Goal: Task Accomplishment & Management: Use online tool/utility

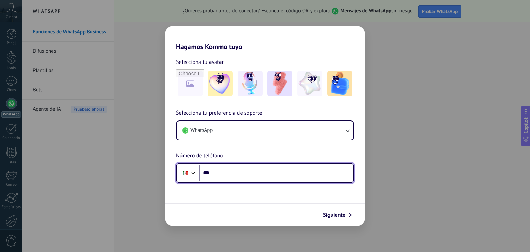
click at [231, 177] on input "***" at bounding box center [277, 173] width 154 height 16
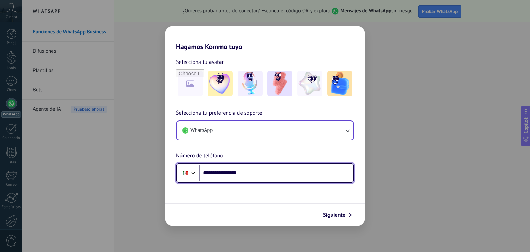
type input "**********"
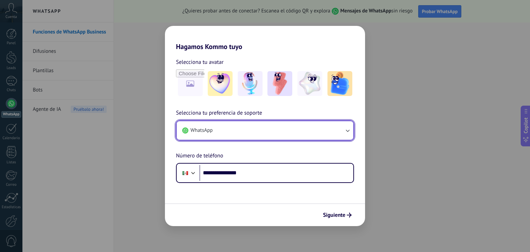
click at [341, 130] on button "WhatsApp" at bounding box center [265, 130] width 177 height 19
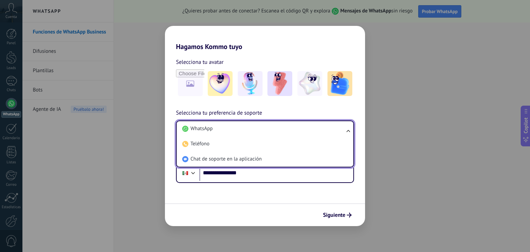
click at [341, 130] on li "WhatsApp" at bounding box center [263, 128] width 168 height 15
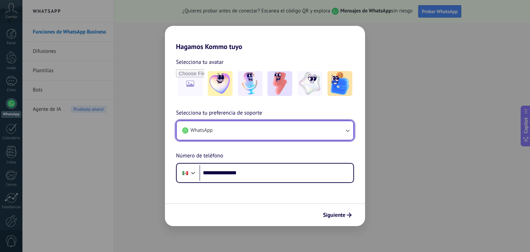
click at [348, 128] on icon "button" at bounding box center [347, 130] width 7 height 7
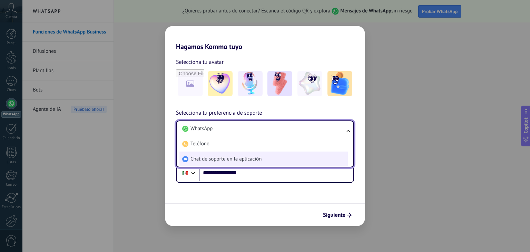
click at [252, 163] on li "Chat de soporte en la aplicación" at bounding box center [263, 159] width 168 height 15
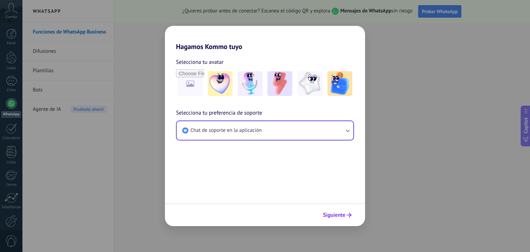
click at [339, 213] on span "Siguiente" at bounding box center [334, 215] width 22 height 5
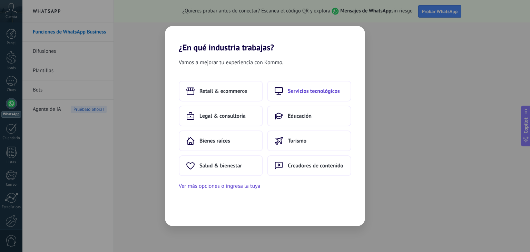
click at [305, 94] on span "Servicios tecnológicos" at bounding box center [314, 91] width 52 height 7
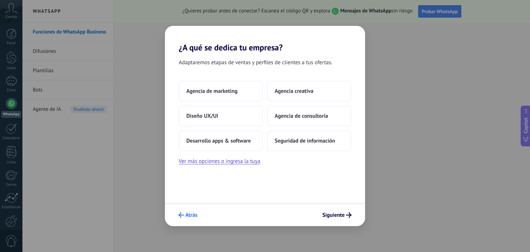
click at [182, 215] on icon "submit" at bounding box center [181, 215] width 6 height 6
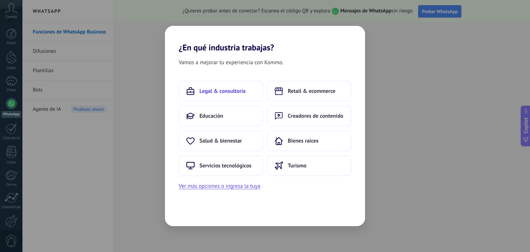
click at [216, 96] on button "Legal & consultoría" at bounding box center [221, 91] width 84 height 21
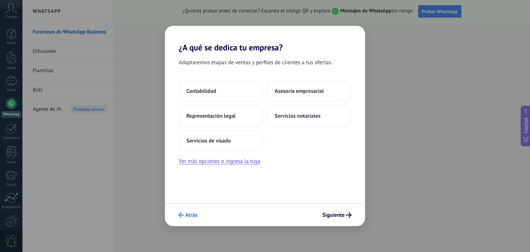
click at [187, 216] on span "Atrás" at bounding box center [191, 215] width 12 height 5
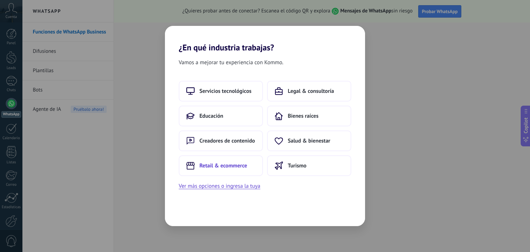
click at [228, 171] on button "Retail & ecommerce" at bounding box center [221, 165] width 84 height 21
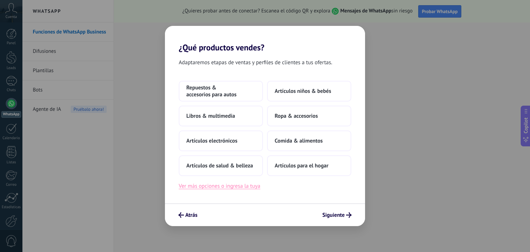
click at [246, 187] on button "Ver más opciones o ingresa la tuya" at bounding box center [219, 186] width 81 height 9
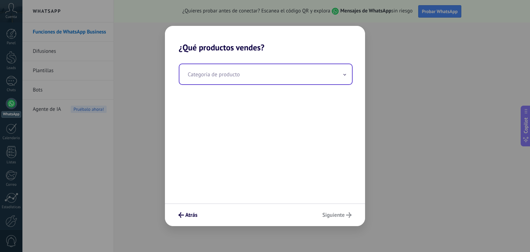
click at [240, 75] on input "text" at bounding box center [265, 74] width 173 height 20
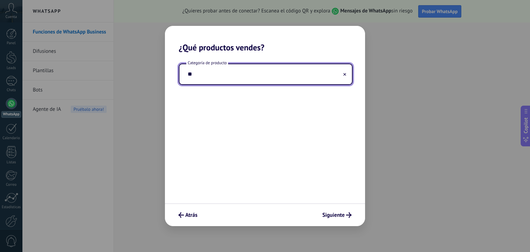
type input "*"
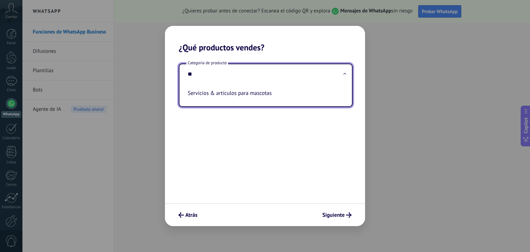
type input "*"
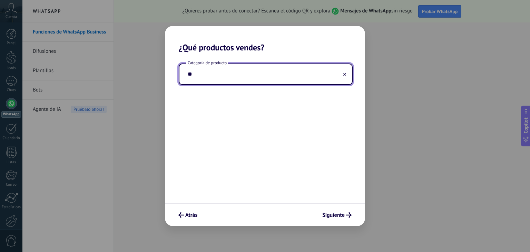
type input "*"
type input "**********"
click at [340, 213] on span "Siguiente" at bounding box center [333, 215] width 22 height 5
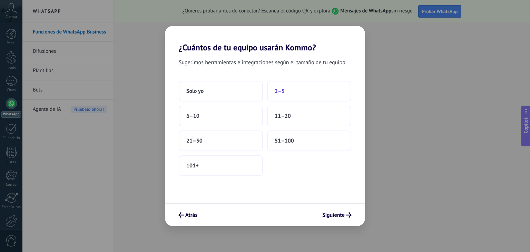
click at [308, 94] on button "2–5" at bounding box center [309, 91] width 84 height 21
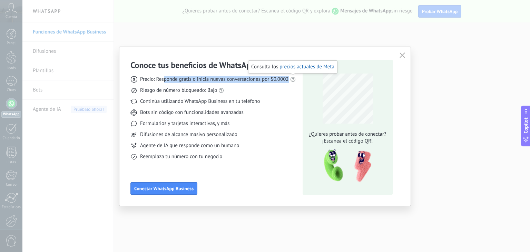
drag, startPoint x: 163, startPoint y: 79, endPoint x: 294, endPoint y: 79, distance: 131.2
click at [294, 79] on div "Precio: Responde gratis o inicia nuevas conversaciones por $0.0002" at bounding box center [212, 79] width 165 height 7
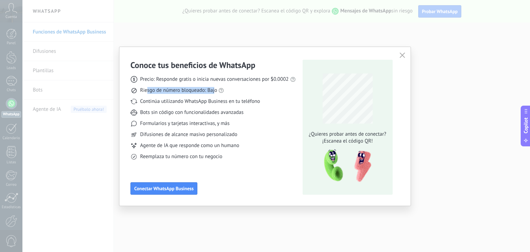
drag, startPoint x: 147, startPoint y: 89, endPoint x: 215, endPoint y: 90, distance: 67.7
click at [215, 90] on span "Riesgo de número bloqueado: Bajo" at bounding box center [178, 90] width 77 height 7
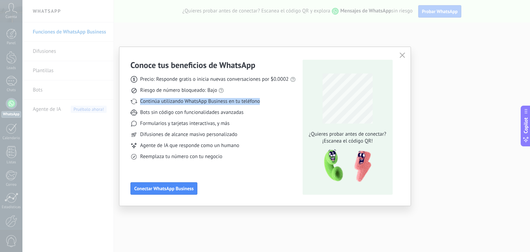
drag, startPoint x: 139, startPoint y: 101, endPoint x: 271, endPoint y: 99, distance: 131.9
click at [271, 99] on div "Continúa utilizando WhatsApp Business en tu teléfono" at bounding box center [212, 101] width 165 height 7
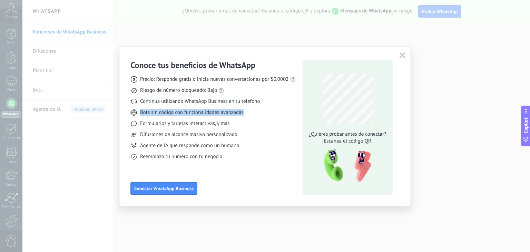
drag, startPoint x: 146, startPoint y: 111, endPoint x: 257, endPoint y: 111, distance: 110.5
click at [257, 111] on div "Bots sin código con funcionalidades avanzadas" at bounding box center [212, 112] width 165 height 7
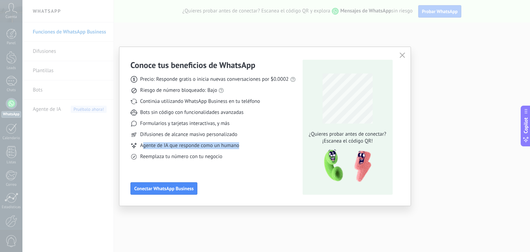
drag, startPoint x: 194, startPoint y: 145, endPoint x: 247, endPoint y: 141, distance: 52.6
click at [247, 141] on div "Precio: Responde gratis o inicia nuevas conversaciones por $0.0002 Riesgo de nú…" at bounding box center [212, 115] width 165 height 90
click at [155, 187] on span "Conectar WhatsApp Business" at bounding box center [163, 188] width 59 height 5
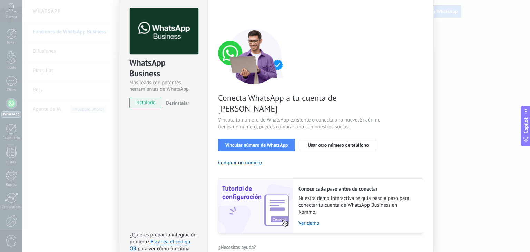
scroll to position [30, 0]
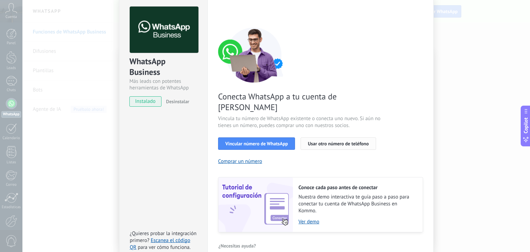
click at [338, 141] on span "Usar otro número de teléfono" at bounding box center [338, 143] width 61 height 5
click at [339, 156] on div "Conecta WhatsApp a tu cuenta de Kommo Vincula tu número de WhatsApp existente o…" at bounding box center [320, 129] width 205 height 205
click at [337, 152] on div "Conecta WhatsApp a tu cuenta de Kommo Vincula tu número de WhatsApp existente o…" at bounding box center [320, 129] width 205 height 205
click at [158, 160] on div "WhatsApp Business Más leads con potentes herramientas de WhatsApp instalado Des…" at bounding box center [163, 128] width 88 height 269
click at [240, 158] on button "Comprar un número" at bounding box center [240, 161] width 44 height 7
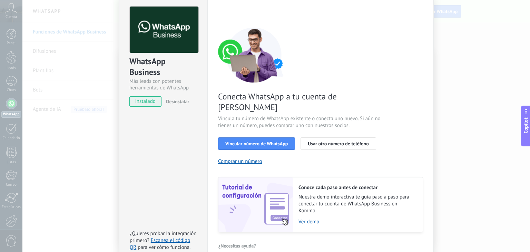
click at [170, 138] on div "WhatsApp Business Más leads con potentes herramientas de WhatsApp instalado Des…" at bounding box center [163, 128] width 88 height 269
click at [176, 98] on span "Desinstalar" at bounding box center [177, 101] width 23 height 6
click at [135, 101] on span "instalado" at bounding box center [145, 101] width 31 height 10
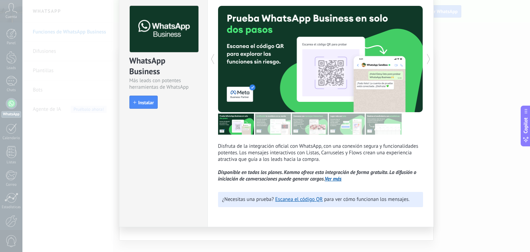
scroll to position [30, 0]
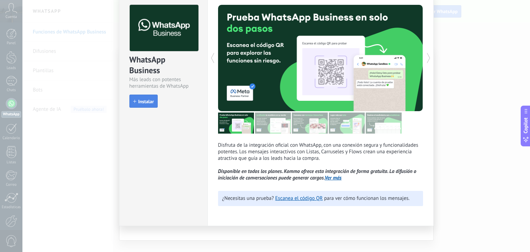
click at [153, 99] on button "Instalar" at bounding box center [143, 101] width 28 height 13
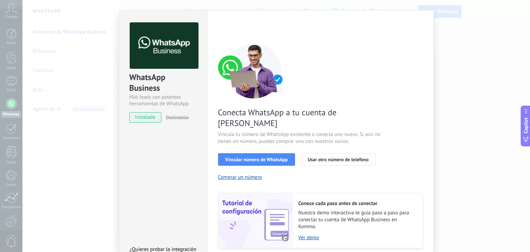
scroll to position [29, 0]
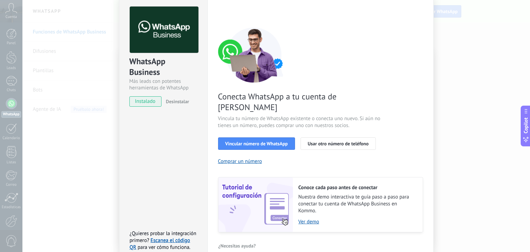
click at [393, 94] on div "Conecta WhatsApp a tu cuenta de Kommo Vincula tu número de WhatsApp existente o…" at bounding box center [320, 129] width 205 height 205
click at [393, 93] on div "Conecta WhatsApp a tu cuenta de Kommo Vincula tu número de WhatsApp existente o…" at bounding box center [320, 129] width 205 height 205
click at [394, 92] on div "Conecta WhatsApp a tu cuenta de Kommo Vincula tu número de WhatsApp existente o…" at bounding box center [320, 129] width 205 height 205
click at [395, 91] on div "Conecta WhatsApp a tu cuenta de Kommo Vincula tu número de WhatsApp existente o…" at bounding box center [320, 129] width 205 height 205
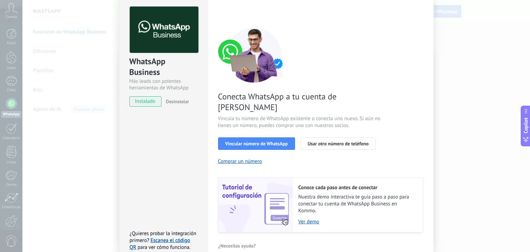
click at [395, 90] on div "Conecta WhatsApp a tu cuenta de Kommo Vincula tu número de WhatsApp existente o…" at bounding box center [320, 129] width 205 height 205
click at [270, 137] on button "Vincular número de WhatsApp" at bounding box center [256, 143] width 77 height 12
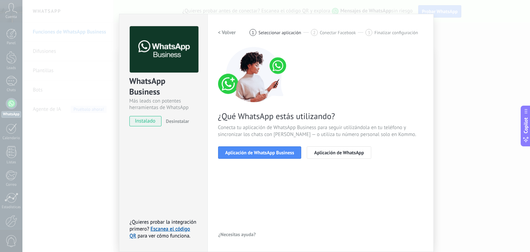
scroll to position [10, 0]
click at [274, 154] on span "Aplicación de WhatsApp Business" at bounding box center [259, 152] width 69 height 5
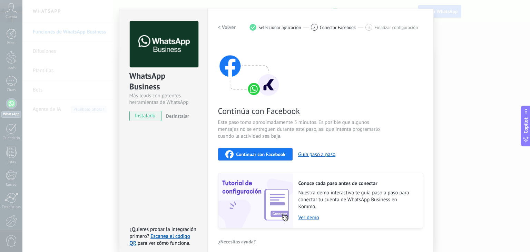
scroll to position [21, 0]
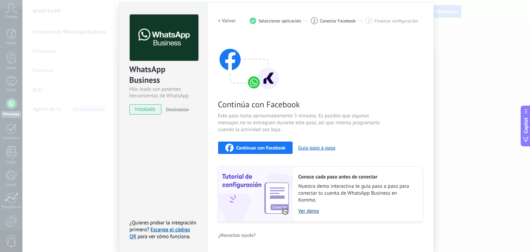
click at [303, 210] on link "Ver demo" at bounding box center [357, 211] width 117 height 7
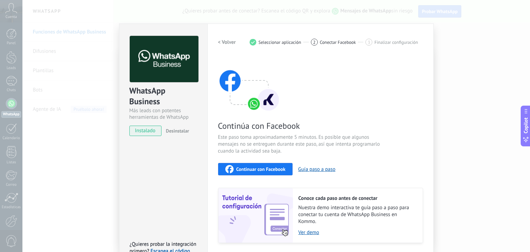
click at [104, 25] on div "WhatsApp Business Más leads con potentes herramientas de WhatsApp instalado Des…" at bounding box center [276, 126] width 508 height 252
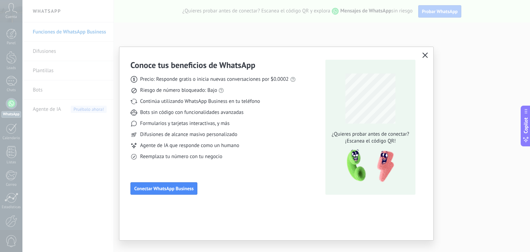
click at [429, 53] on button "button" at bounding box center [425, 56] width 9 height 10
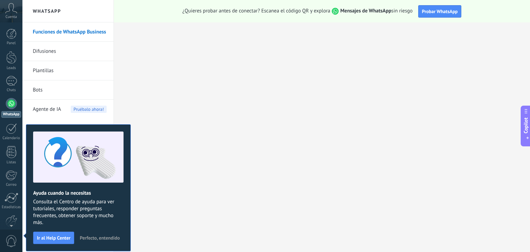
click at [91, 236] on span "Perfecto, entendido" at bounding box center [100, 237] width 40 height 5
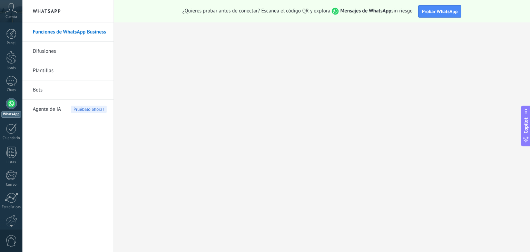
click at [49, 114] on span "Agente de IA" at bounding box center [47, 109] width 28 height 19
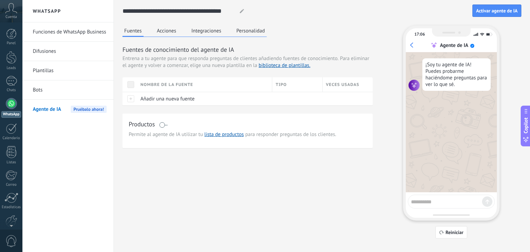
drag, startPoint x: 164, startPoint y: 39, endPoint x: 167, endPoint y: 33, distance: 6.6
click at [164, 39] on div "Fuentes Acciones Integraciones Personalidad Fuentes de conocimiento del agente …" at bounding box center [248, 87] width 250 height 123
click at [171, 32] on button "Acciones" at bounding box center [166, 31] width 23 height 10
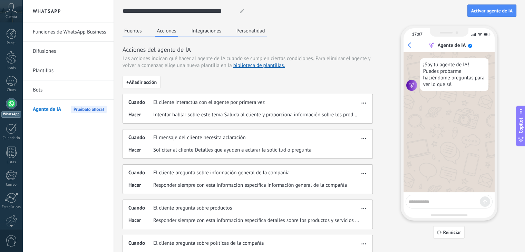
click at [215, 33] on button "Integraciones" at bounding box center [206, 31] width 33 height 10
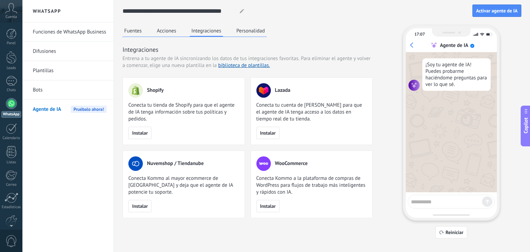
click at [248, 35] on button "Personalidad" at bounding box center [251, 31] width 32 height 10
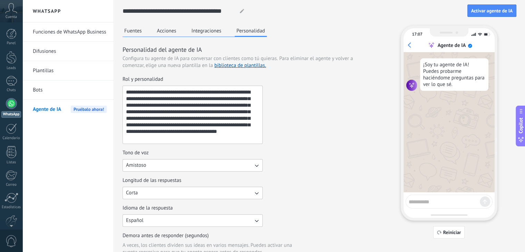
click at [136, 35] on button "Fuentes" at bounding box center [133, 31] width 21 height 10
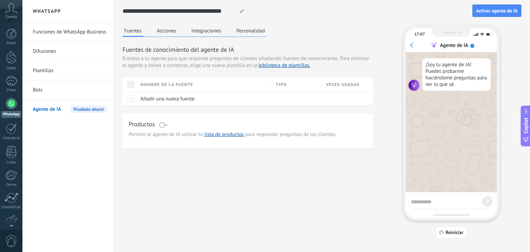
click at [72, 53] on link "Difusiones" at bounding box center [70, 51] width 74 height 19
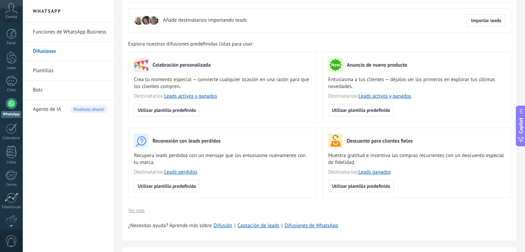
scroll to position [104, 0]
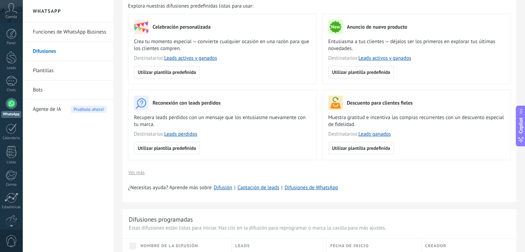
click at [43, 70] on link "Plantillas" at bounding box center [70, 70] width 74 height 19
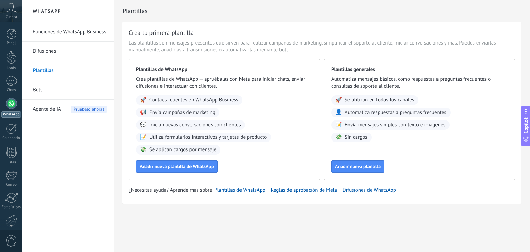
click at [39, 94] on link "Bots" at bounding box center [70, 89] width 74 height 19
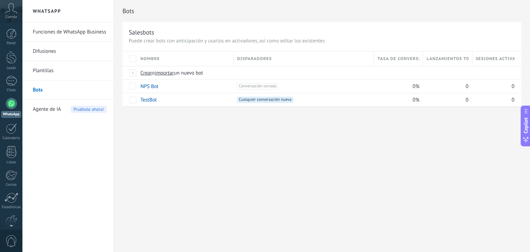
click at [59, 35] on link "Funciones de WhatsApp Business" at bounding box center [70, 31] width 74 height 19
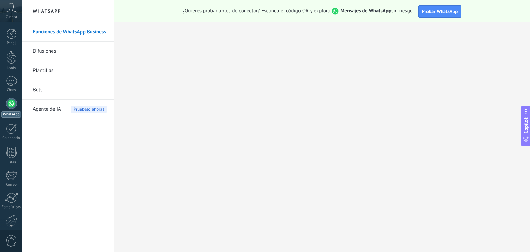
click at [50, 108] on span "Agente de IA" at bounding box center [47, 109] width 28 height 19
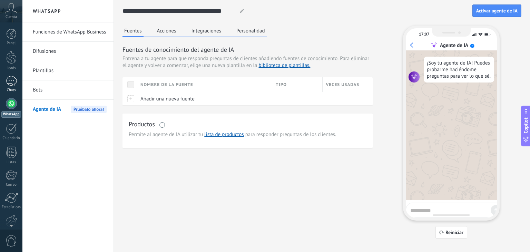
click at [14, 83] on div at bounding box center [11, 81] width 11 height 10
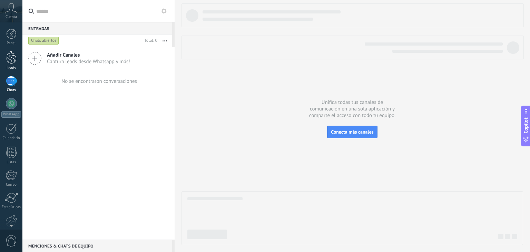
click at [12, 64] on link "Leads" at bounding box center [11, 60] width 22 height 19
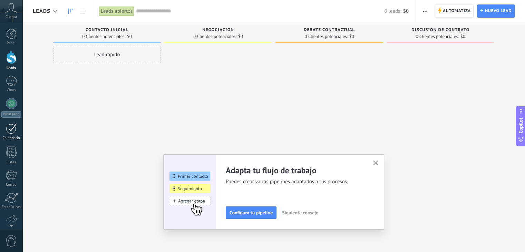
click at [8, 133] on div at bounding box center [11, 128] width 11 height 11
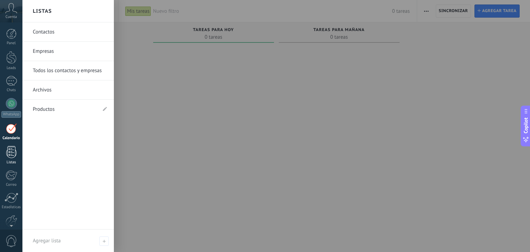
click at [10, 149] on div at bounding box center [11, 152] width 10 height 12
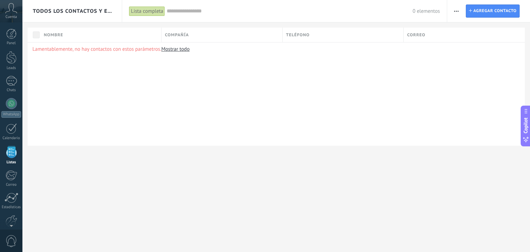
click at [14, 18] on span "Cuenta" at bounding box center [11, 17] width 11 height 4
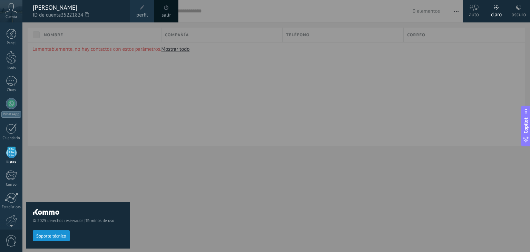
click at [207, 98] on div at bounding box center [287, 126] width 530 height 252
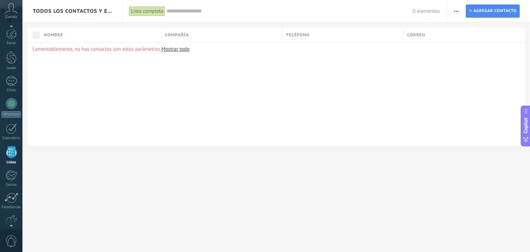
scroll to position [18, 0]
